Goal: Task Accomplishment & Management: Use online tool/utility

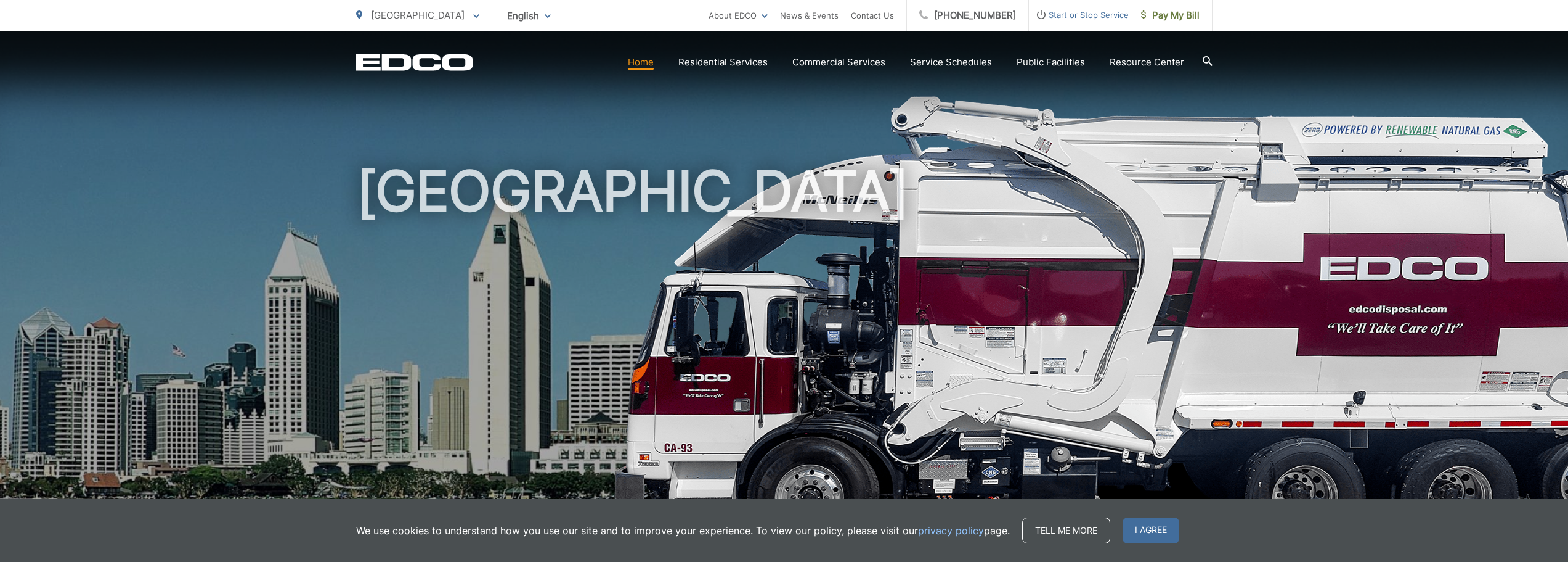
click at [1137, 529] on span "I agree" at bounding box center [1151, 530] width 57 height 26
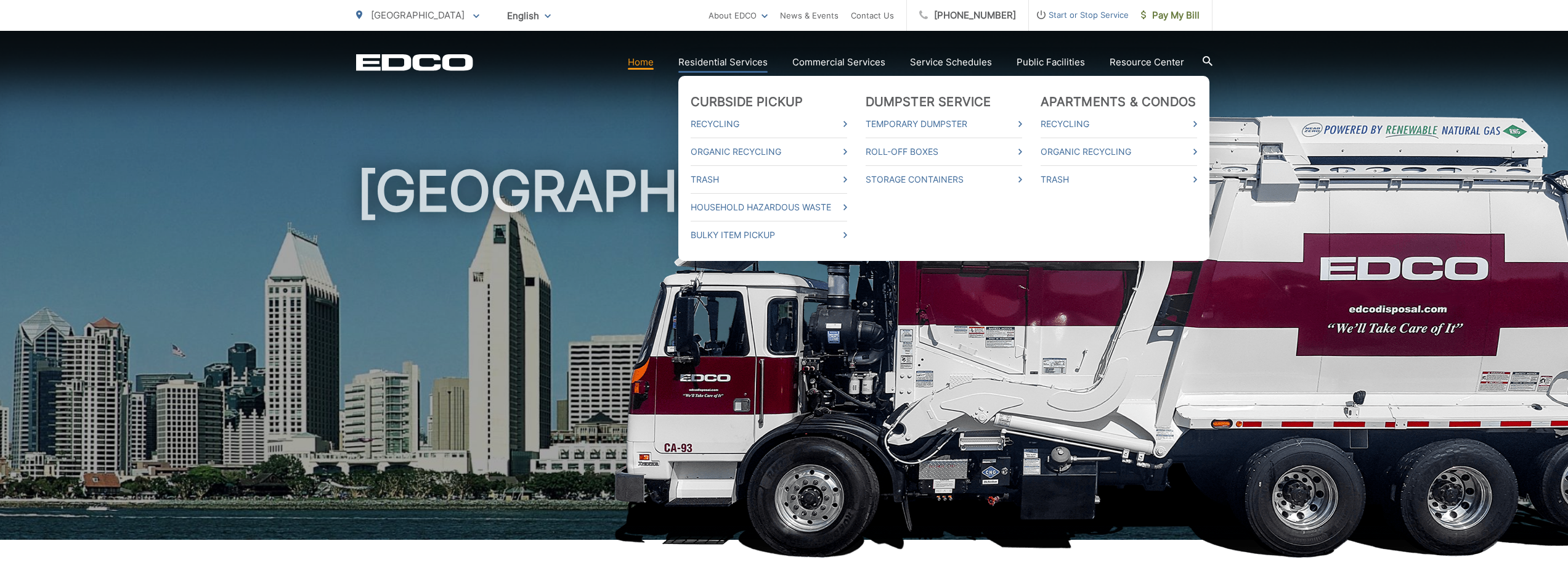
click at [750, 59] on link "Residential Services" at bounding box center [723, 62] width 90 height 15
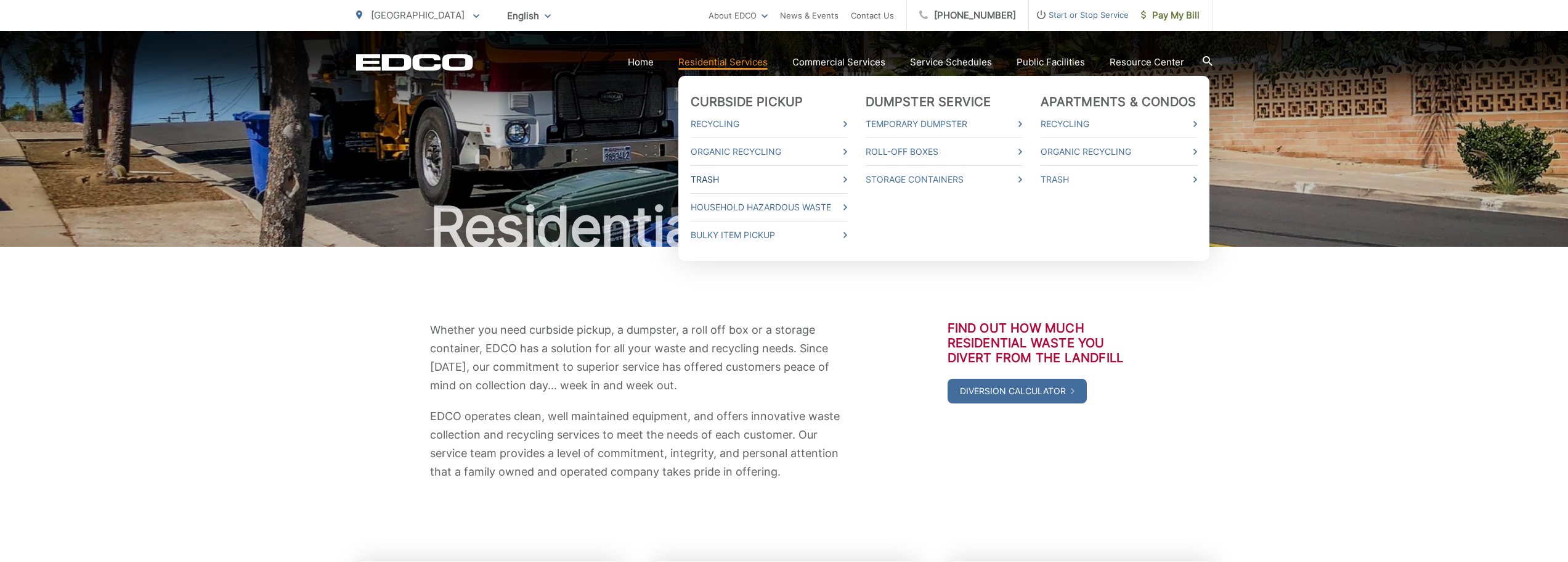
click at [713, 178] on link "Trash" at bounding box center [769, 179] width 156 height 15
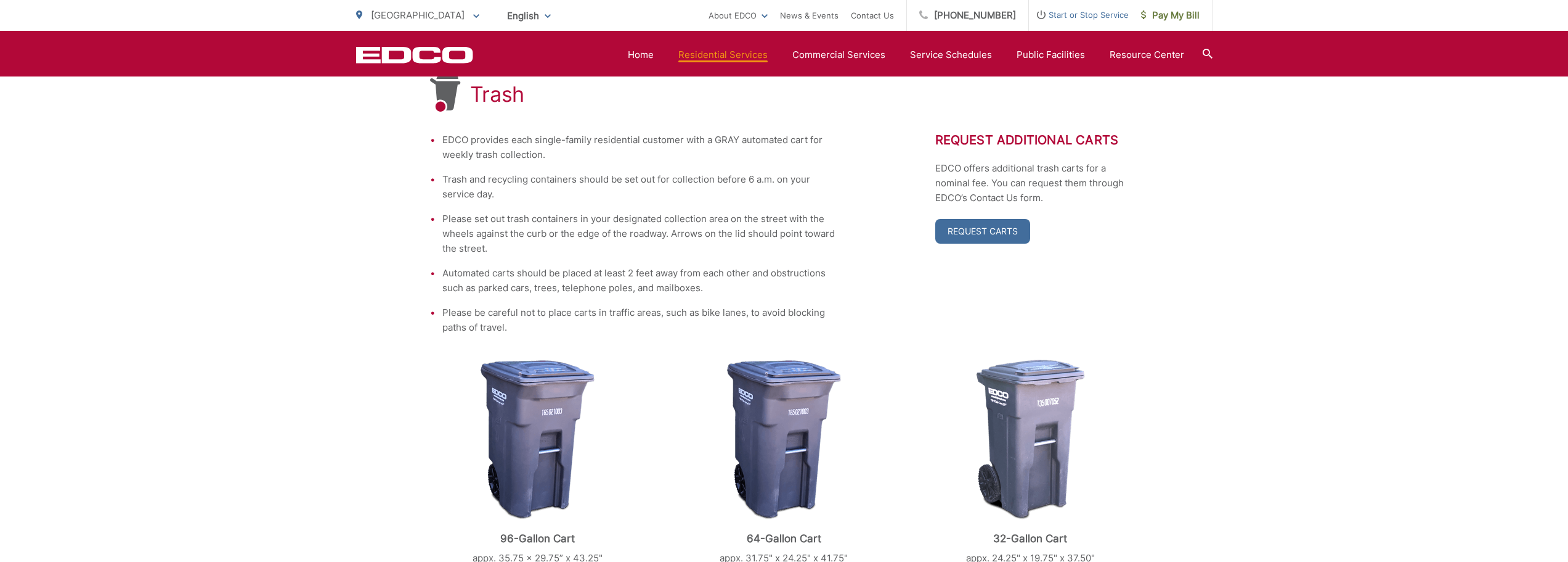
scroll to position [226, 0]
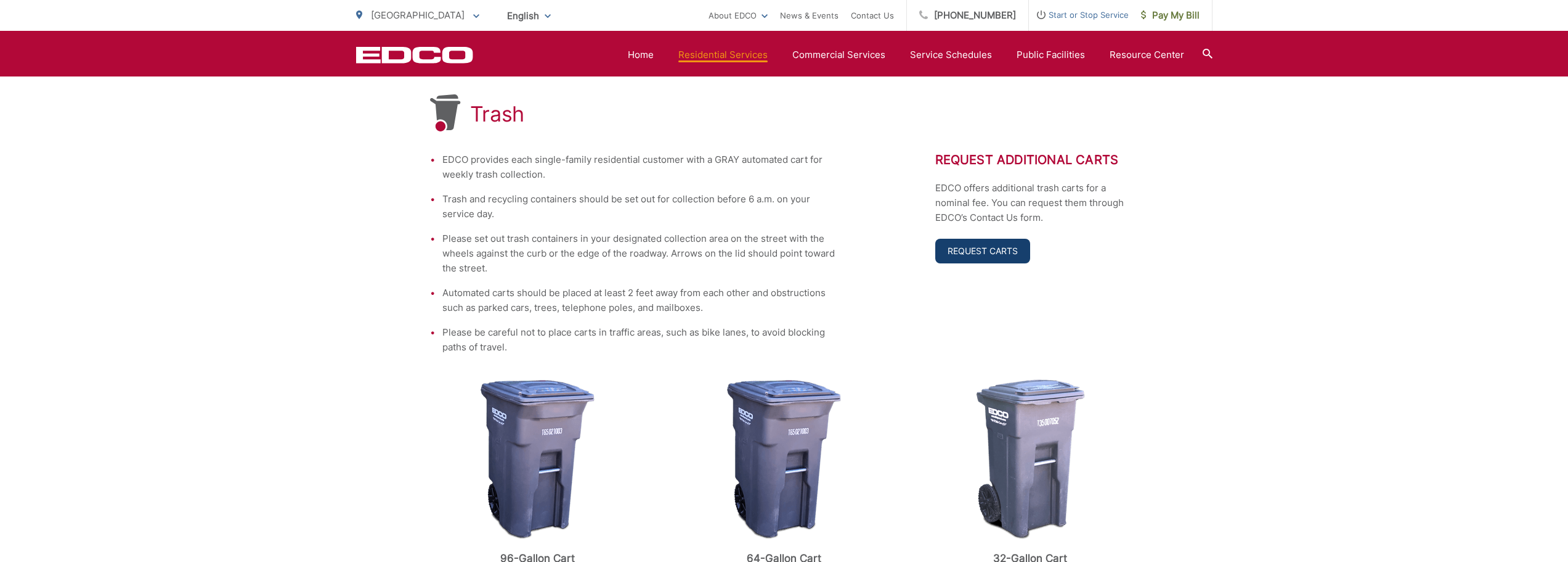
click at [984, 252] on link "Request Carts" at bounding box center [982, 251] width 95 height 25
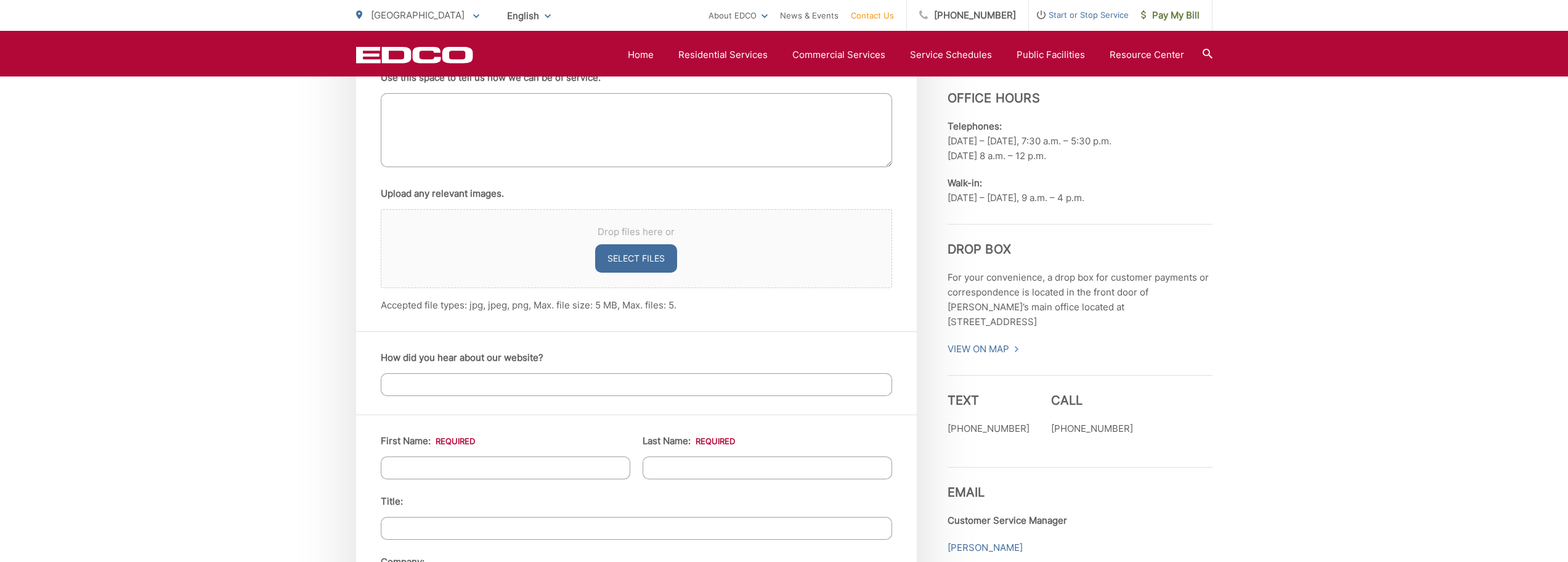
scroll to position [802, 0]
